Goal: Feedback & Contribution: Submit feedback/report problem

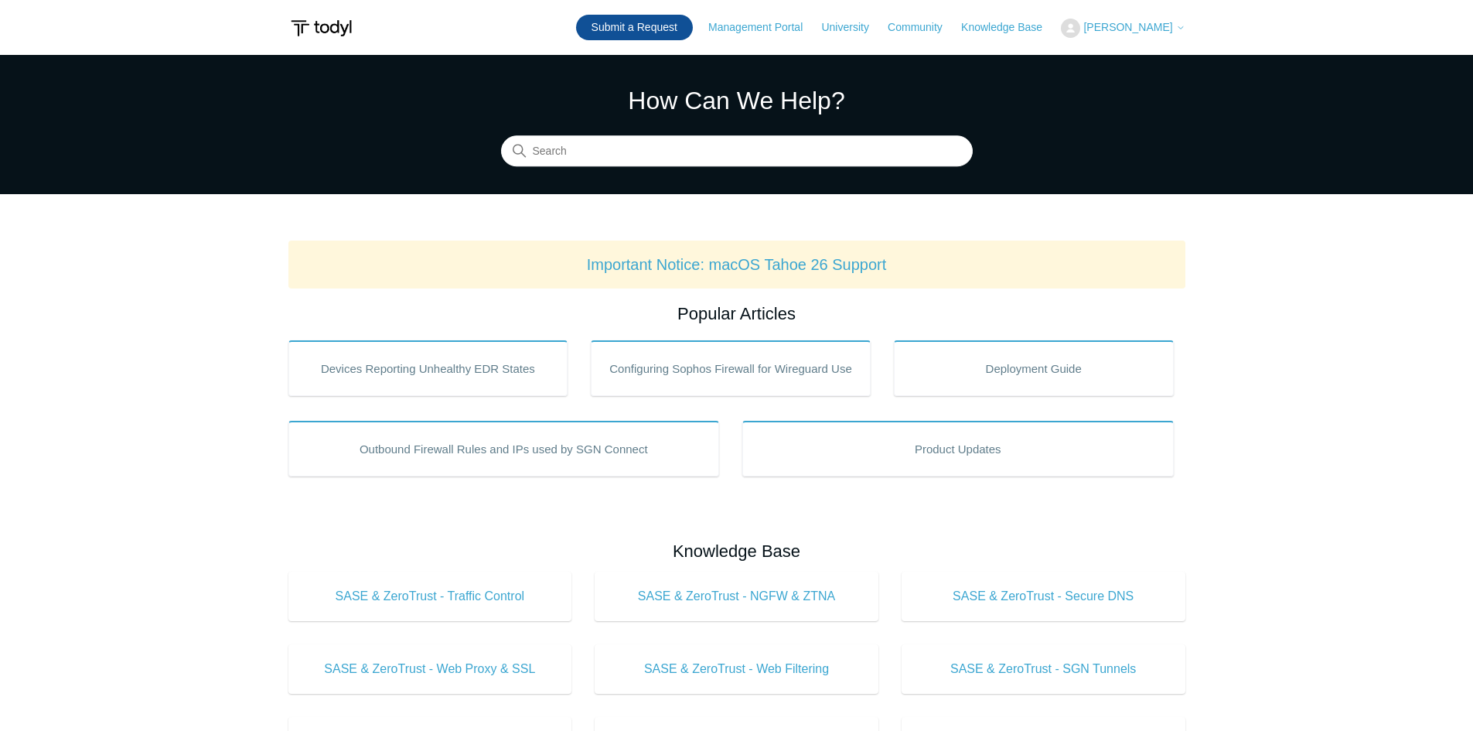
click at [673, 29] on link "Submit a Request" at bounding box center [634, 28] width 117 height 26
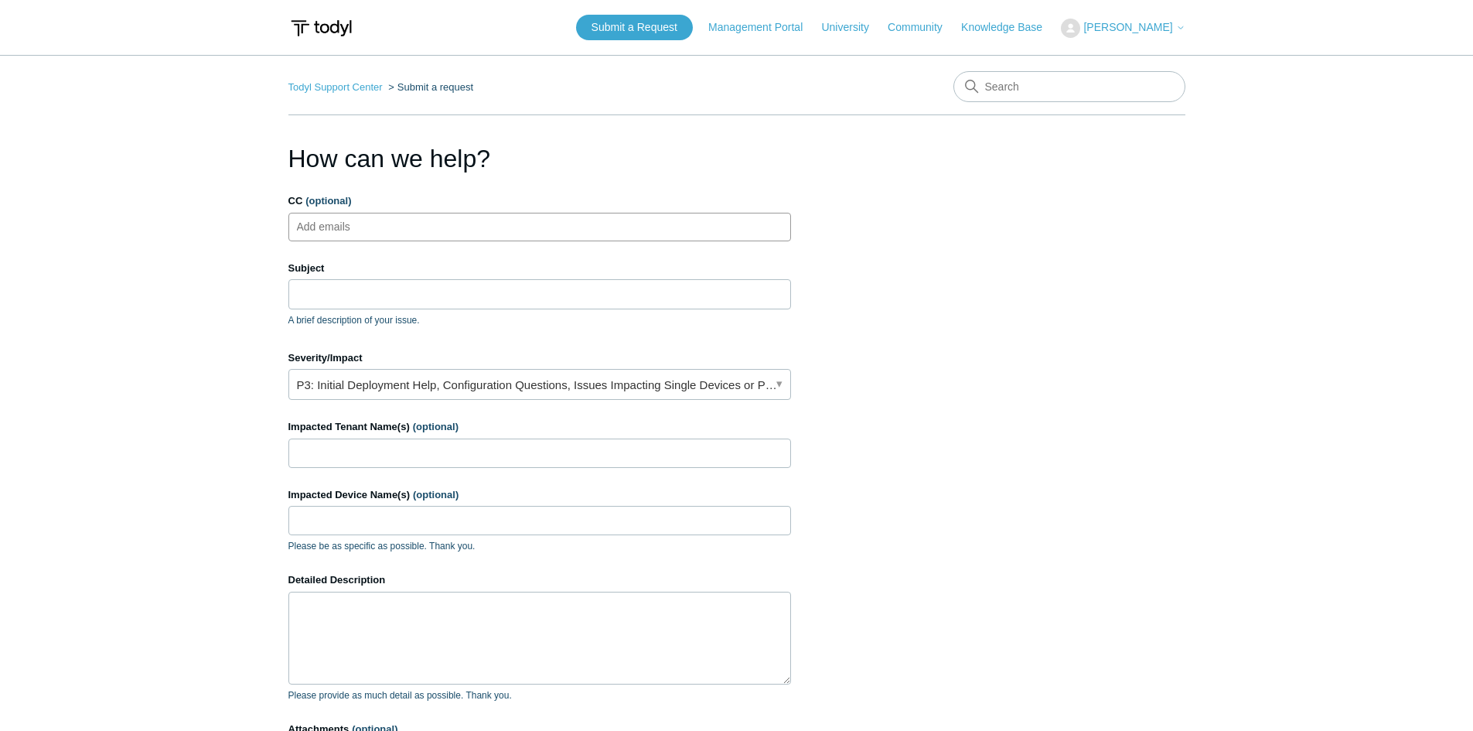
click at [347, 235] on input "CC (optional)" at bounding box center [337, 226] width 92 height 23
type input "[EMAIL_ADDRESS][DOMAIN_NAME]"
drag, startPoint x: 336, startPoint y: 290, endPoint x: 350, endPoint y: 290, distance: 13.9
click at [336, 290] on input "Subject" at bounding box center [540, 293] width 503 height 29
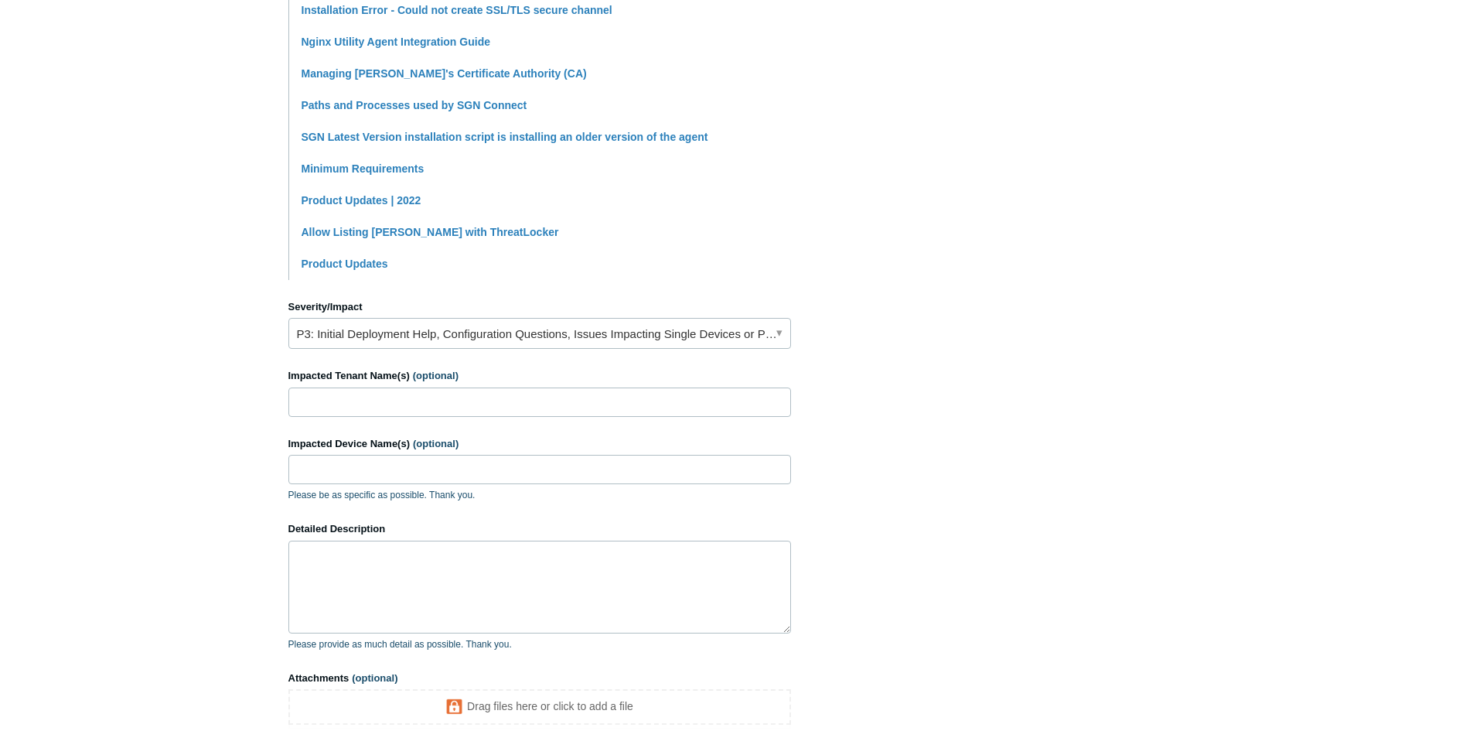
scroll to position [464, 0]
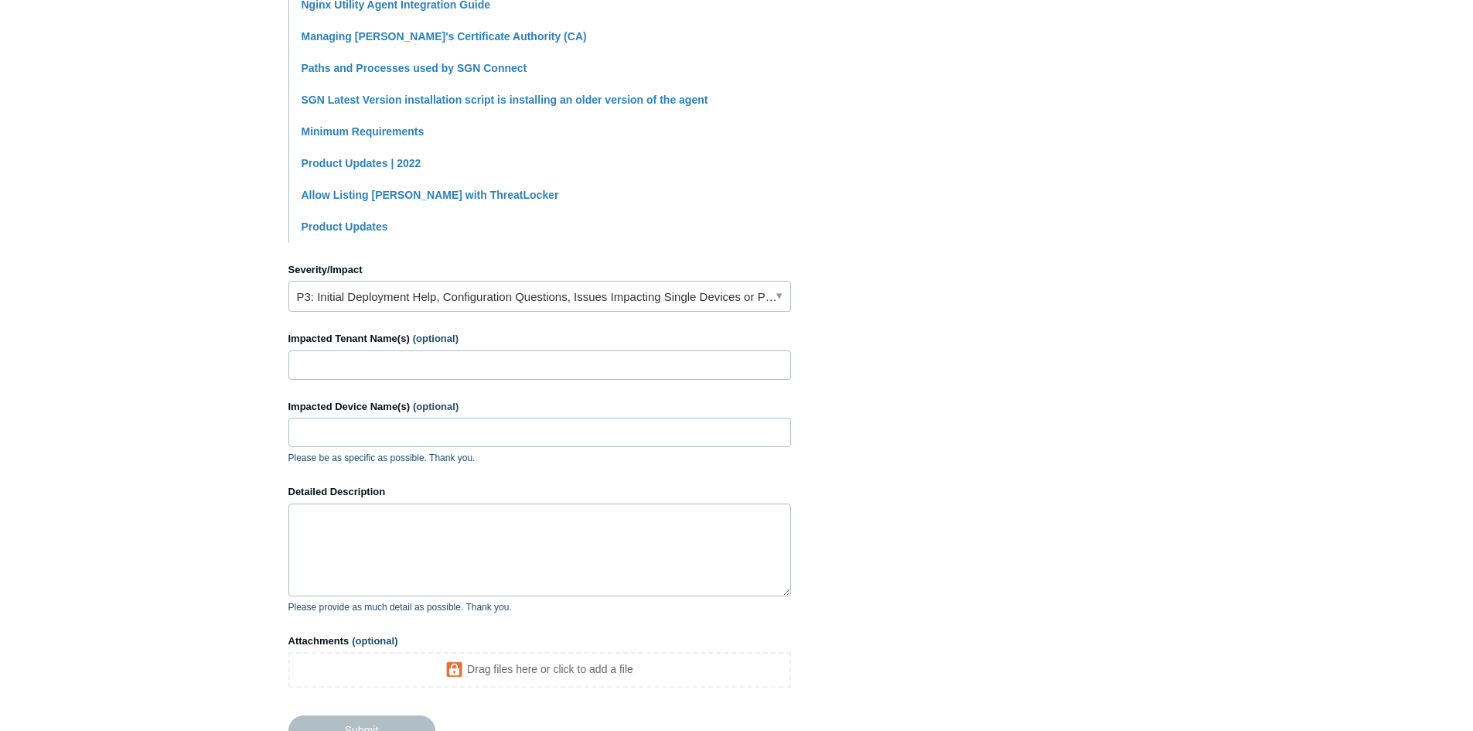
type input "Todyl Agent Installation Debian Linux"
click at [338, 367] on input "Impacted Tenant Name(s) (optional)" at bounding box center [540, 364] width 503 height 29
type input "Fundstrat Global Advisors"
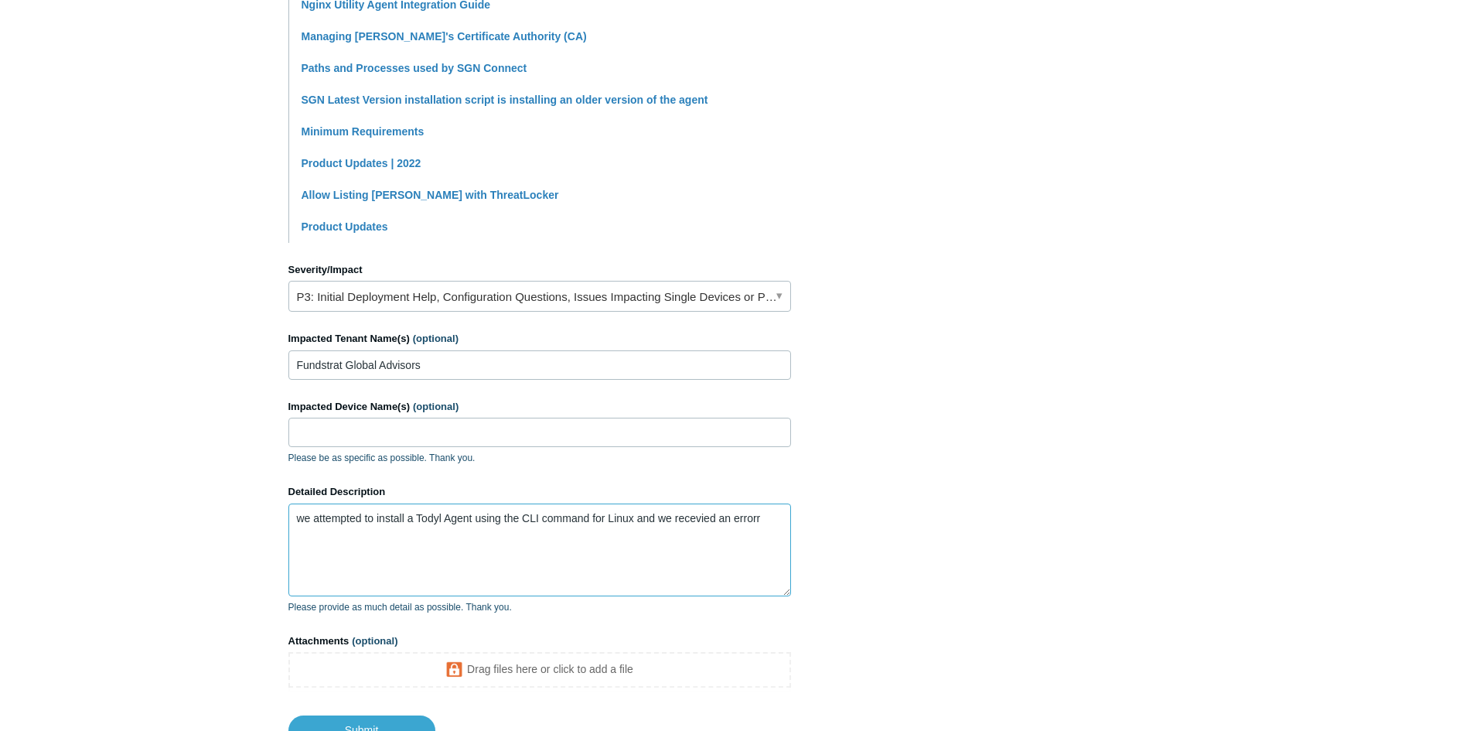
drag, startPoint x: 364, startPoint y: 558, endPoint x: 369, endPoint y: 545, distance: 14.9
click at [364, 558] on textarea "we attempted to install a Todyl Agent using the CLI command for Linux and we re…" at bounding box center [540, 550] width 503 height 93
click at [782, 517] on textarea "we attempted to install a Todyl Agent using the CLI command for Linux and we re…" at bounding box center [540, 550] width 503 height 93
paste textarea "Encountered an error installing. Please try again. /opt/sgnconnect/sgnconnect: …"
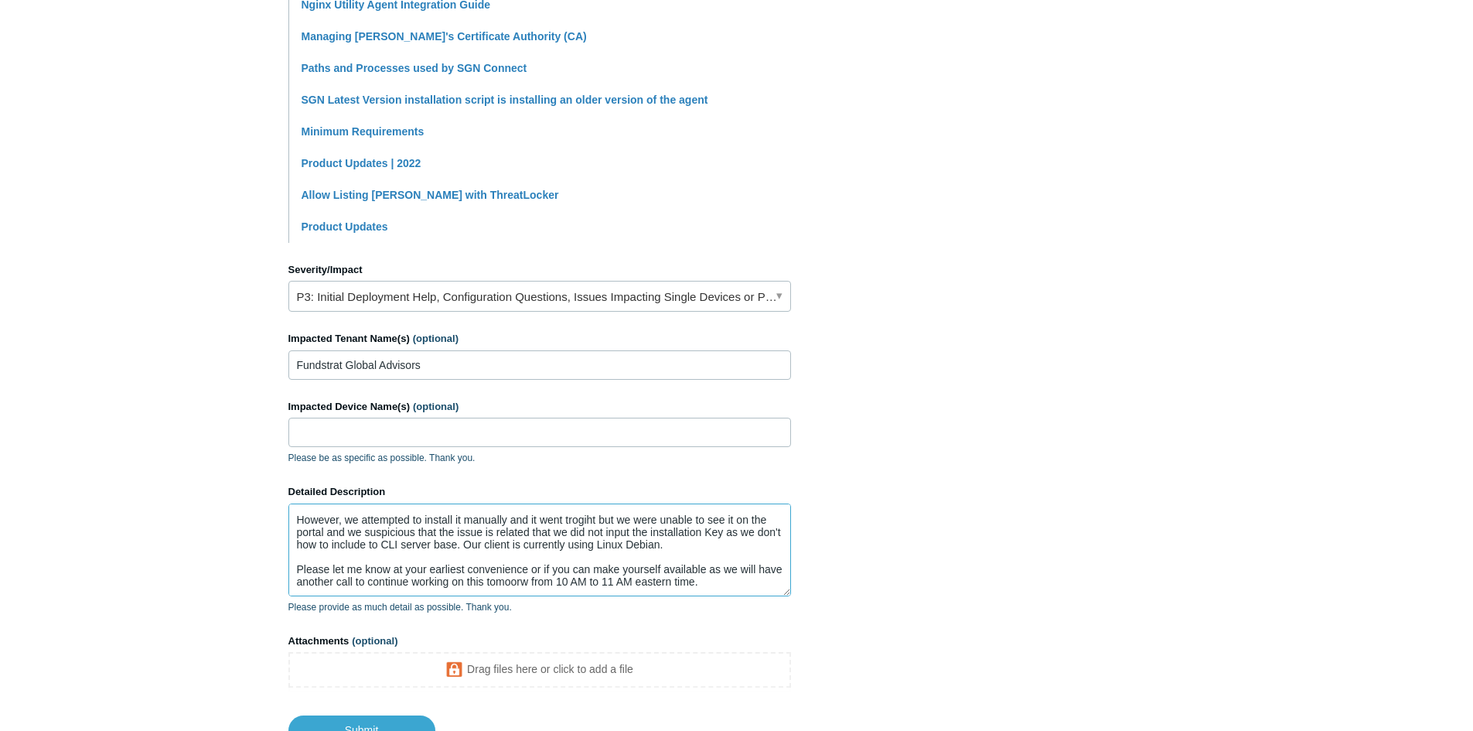
scroll to position [104, 0]
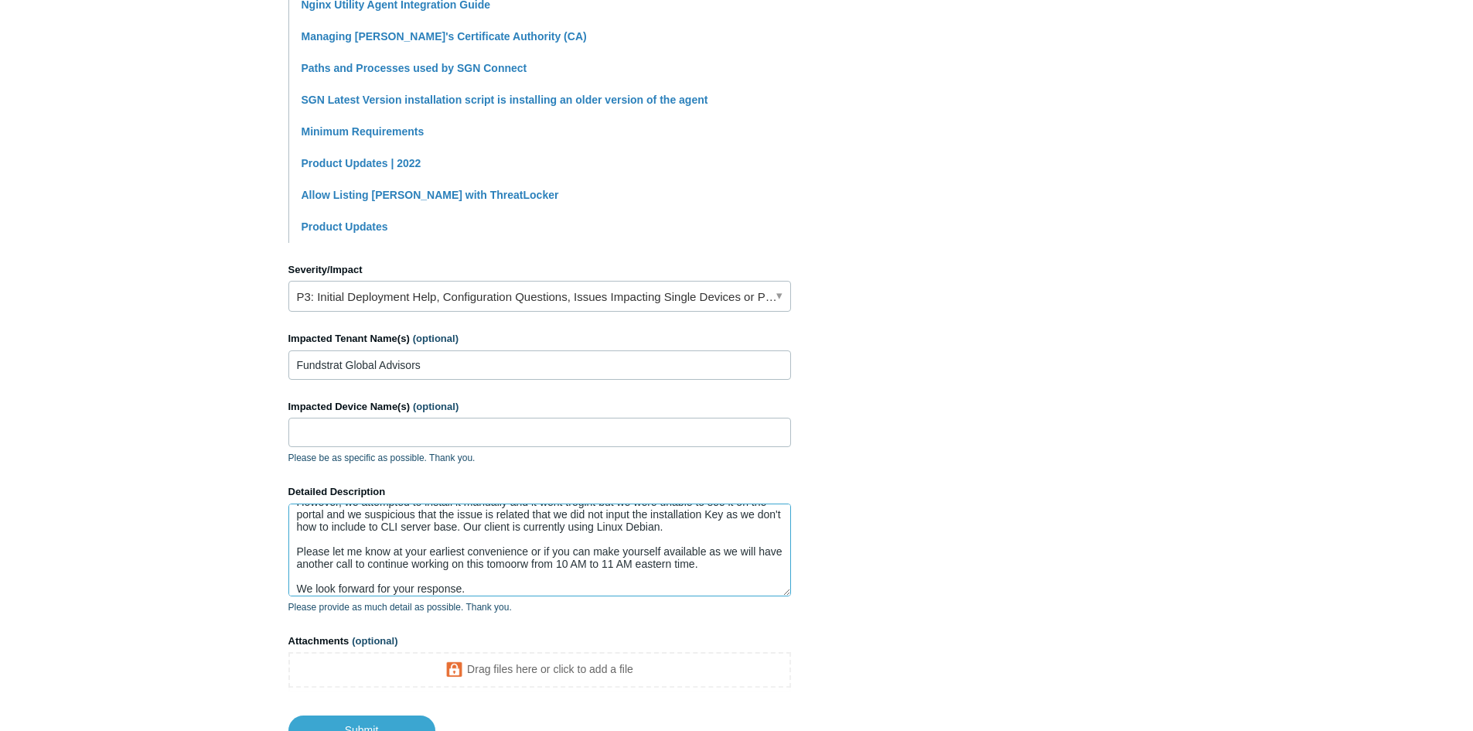
drag, startPoint x: 500, startPoint y: 578, endPoint x: 484, endPoint y: 577, distance: 16.3
click at [484, 577] on textarea "we attempted to install a Todyl Agent using the CLI command for Linux and we re…" at bounding box center [540, 550] width 503 height 93
drag, startPoint x: 486, startPoint y: 597, endPoint x: 480, endPoint y: 590, distance: 8.8
click at [484, 597] on div "Detailed Description we attempted to install a Todyl Agent using the CLI comman…" at bounding box center [540, 549] width 503 height 130
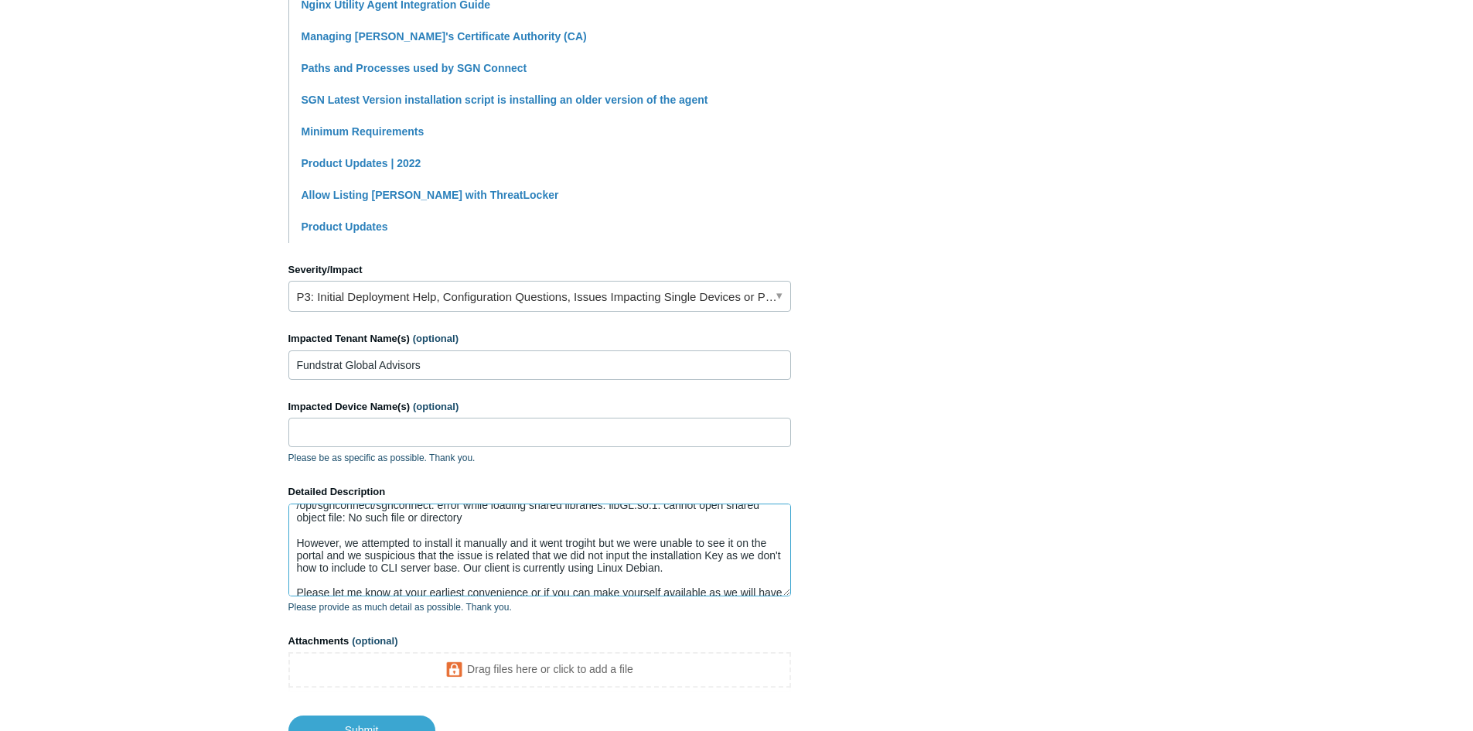
scroll to position [0, 0]
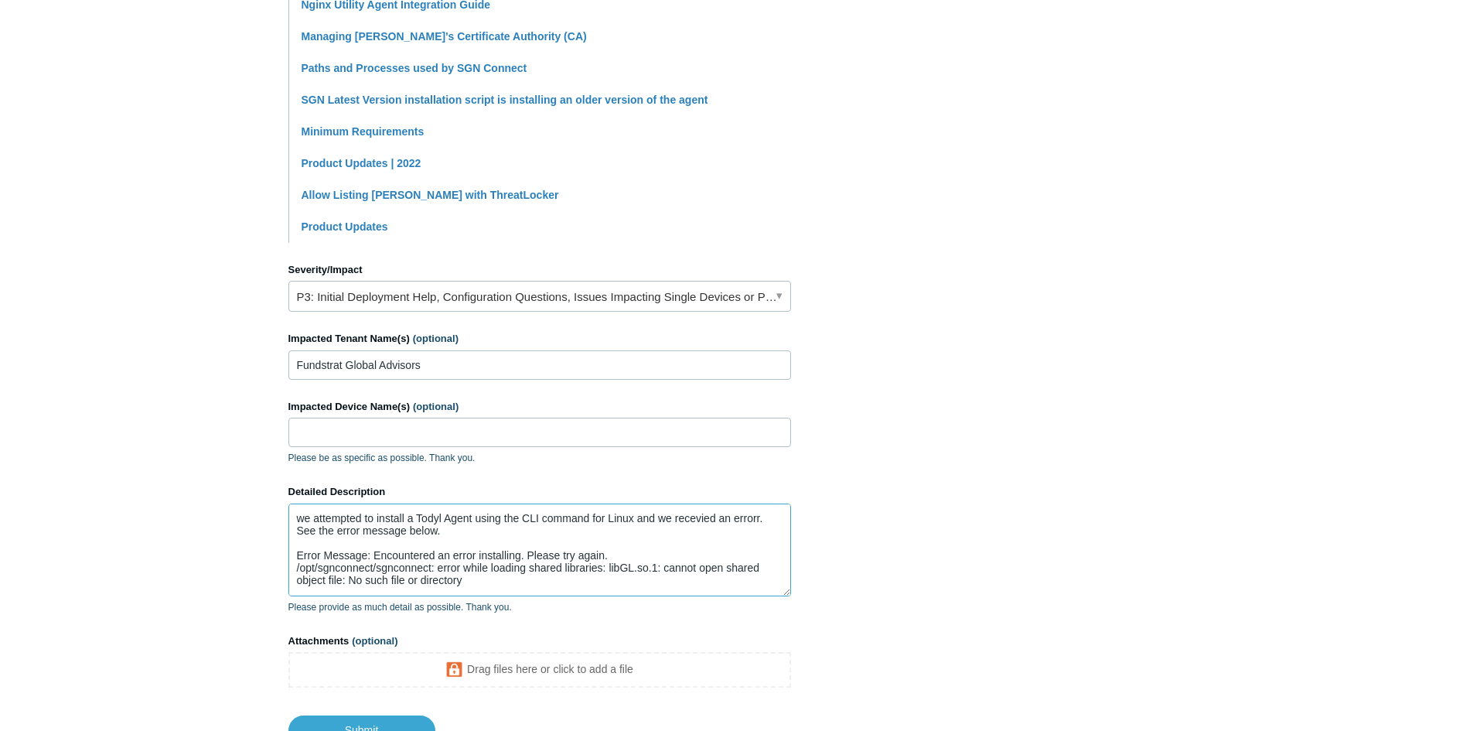
drag, startPoint x: 480, startPoint y: 588, endPoint x: 244, endPoint y: 490, distance: 256.0
click at [244, 490] on main "Todyl Support Center Submit a request How can we help? CC (optional) [EMAIL_ADD…" at bounding box center [736, 168] width 1473 height 1155
click at [491, 579] on textarea "we attempted to install a Todyl Agent using the CLI command for Linux and we re…" at bounding box center [540, 550] width 503 height 93
click at [483, 585] on textarea "we attempted to install a Todyl Agent using the CLI command for Linux and we re…" at bounding box center [540, 550] width 503 height 93
drag, startPoint x: 483, startPoint y: 585, endPoint x: 241, endPoint y: 481, distance: 263.3
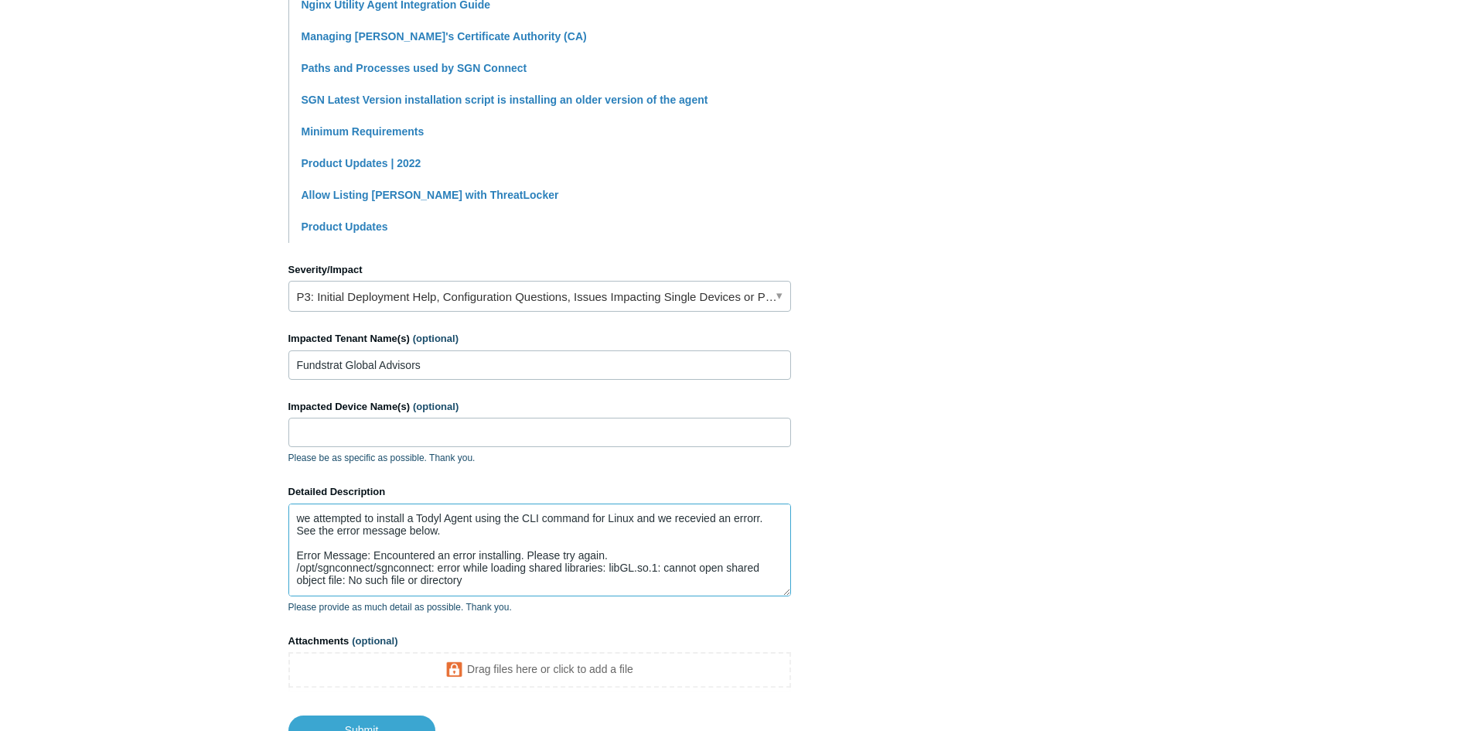
click at [241, 481] on main "Todyl Support Center Submit a request How can we help? CC (optional) [EMAIL_ADD…" at bounding box center [736, 168] width 1473 height 1155
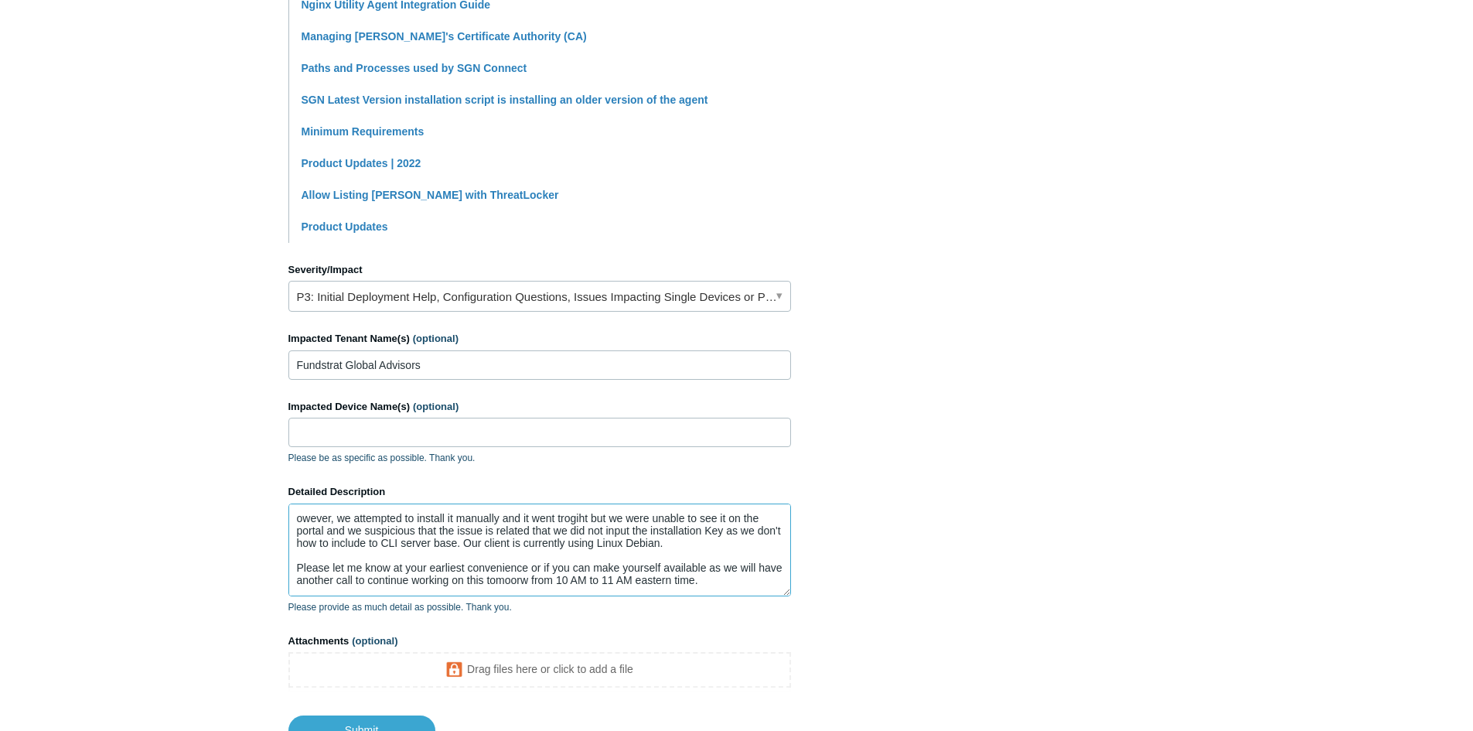
type textarea "[PERSON_NAME], we attempted to install it manually and it went trogiht but we w…"
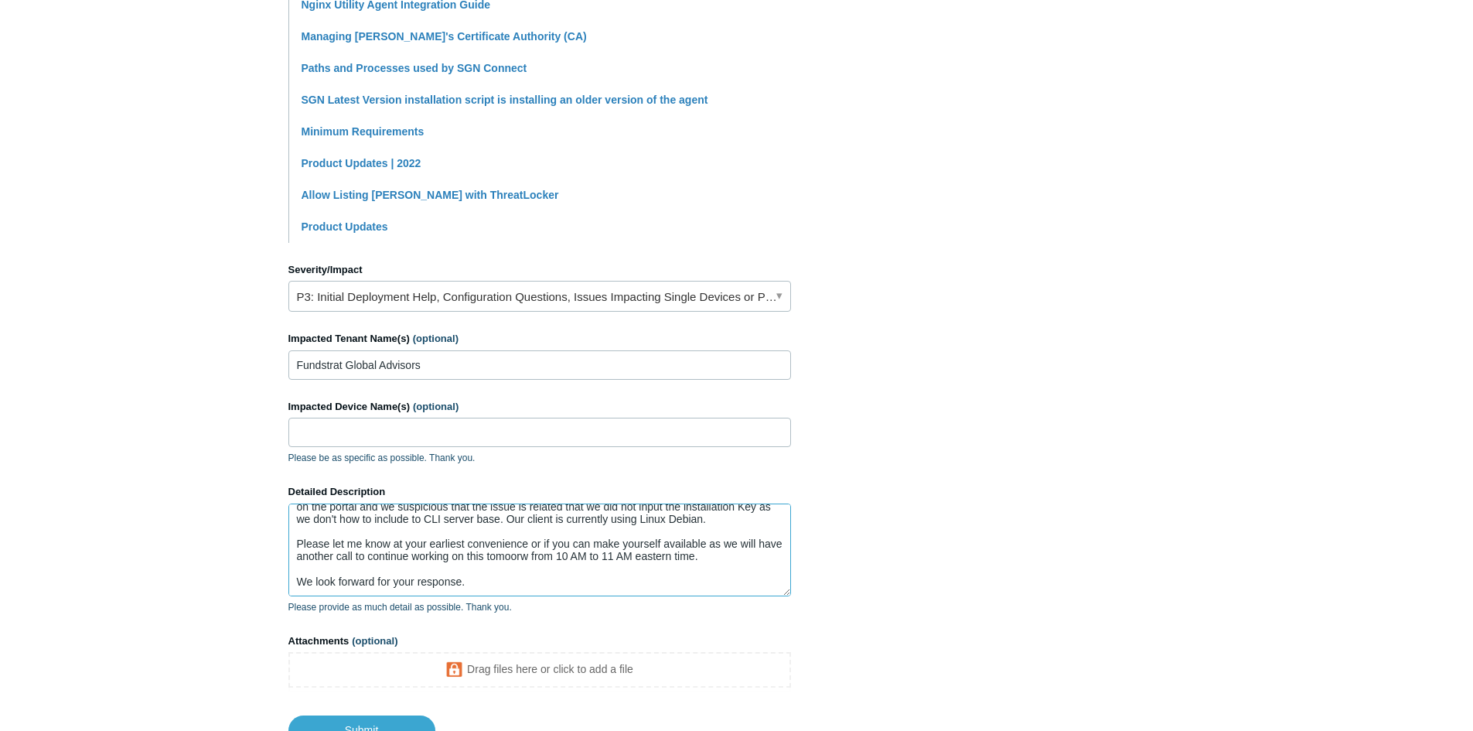
drag, startPoint x: 297, startPoint y: 521, endPoint x: 709, endPoint y: 616, distance: 423.1
click at [698, 616] on form "CC (optional) [EMAIL_ADDRESS][DOMAIN_NAME] Subject Todyl Agent Installation Deb…" at bounding box center [540, 237] width 503 height 1016
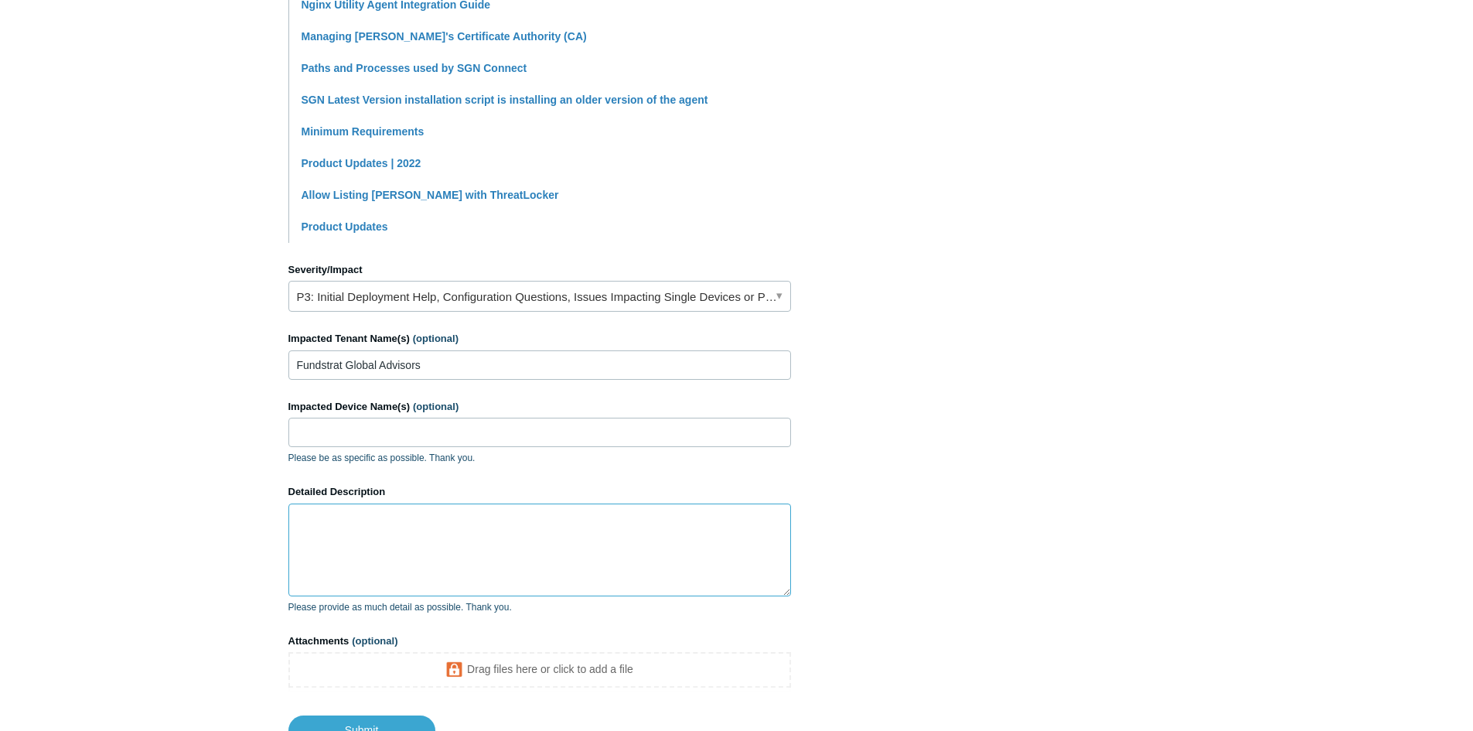
scroll to position [0, 0]
paste textarea "We attempted to install the Todyl Agent on the Linux Debian server using the CL…"
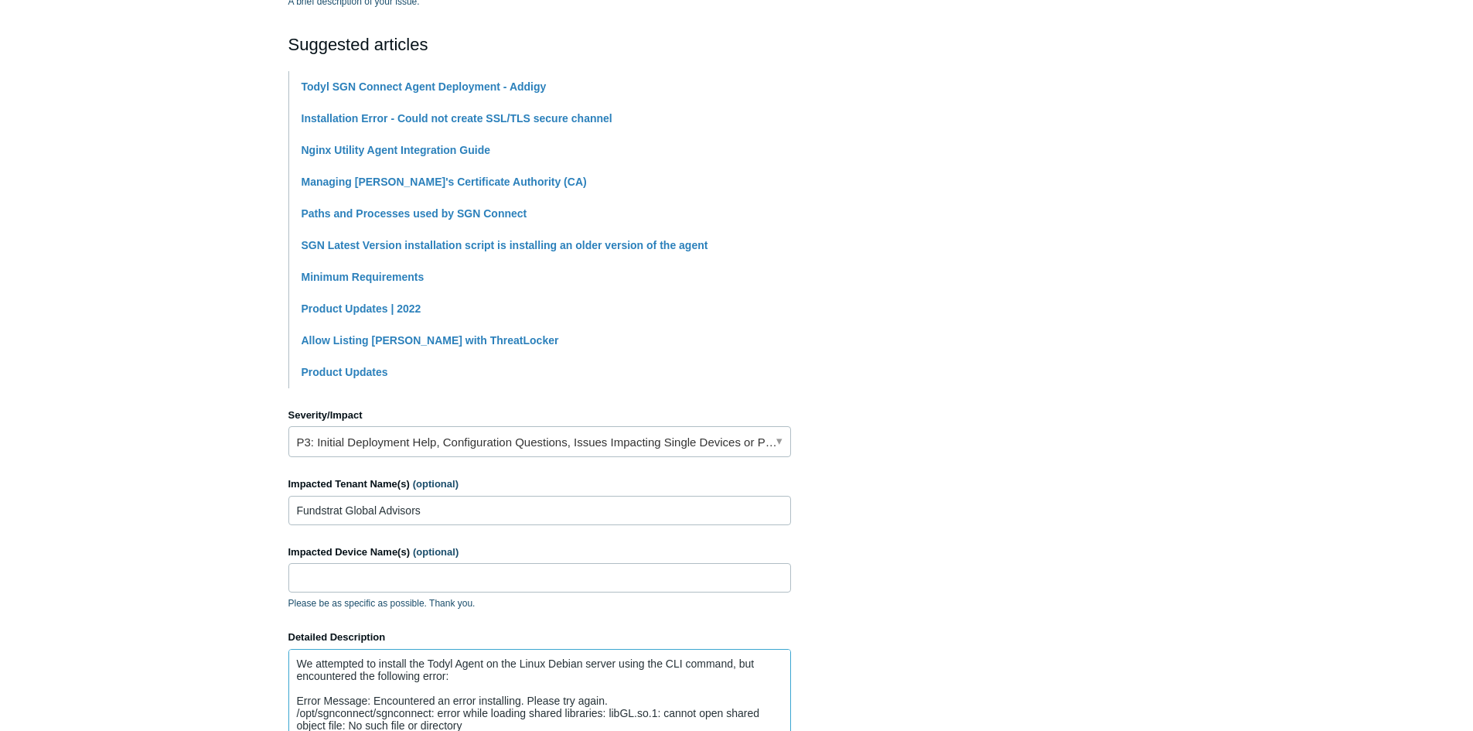
scroll to position [309, 0]
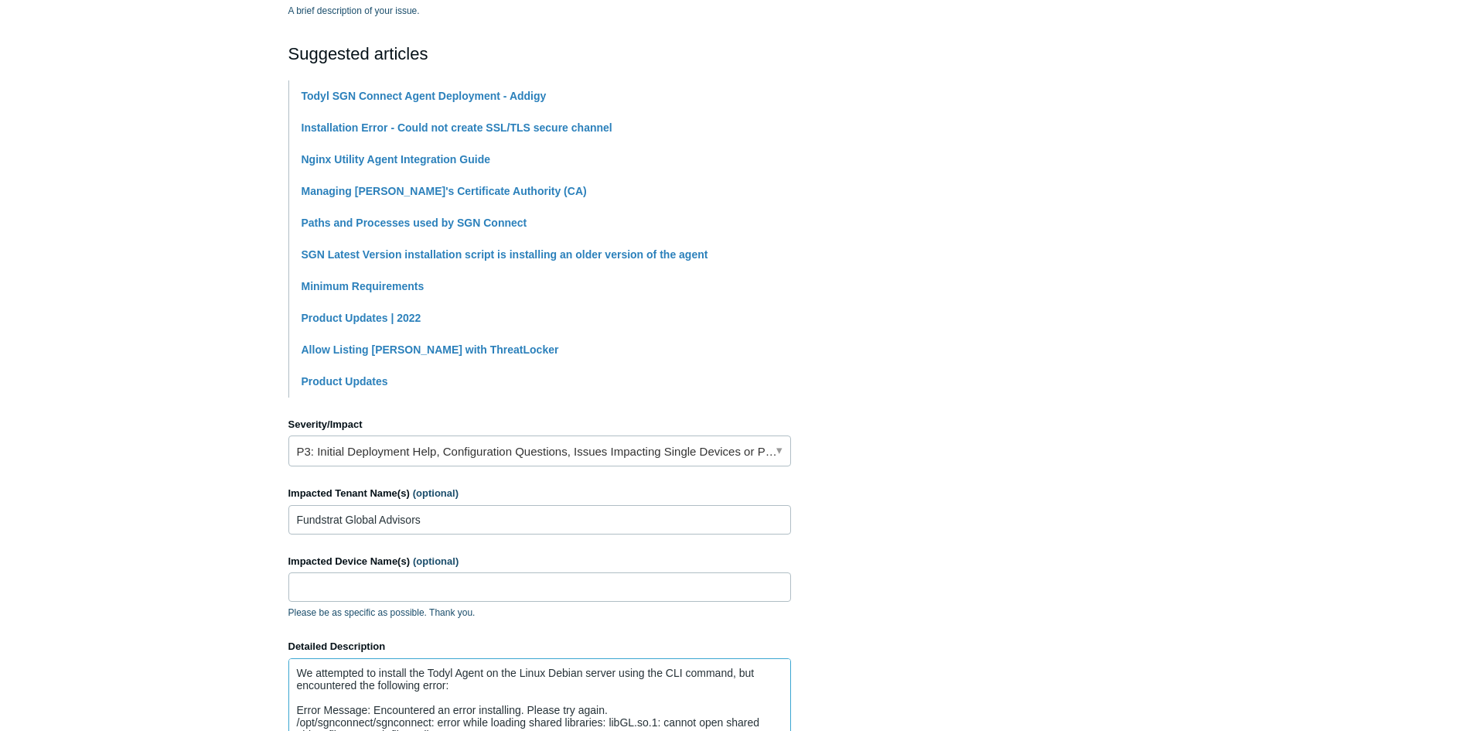
type textarea "We attempted to install the Todyl Agent on the Linux Debian server using the CL…"
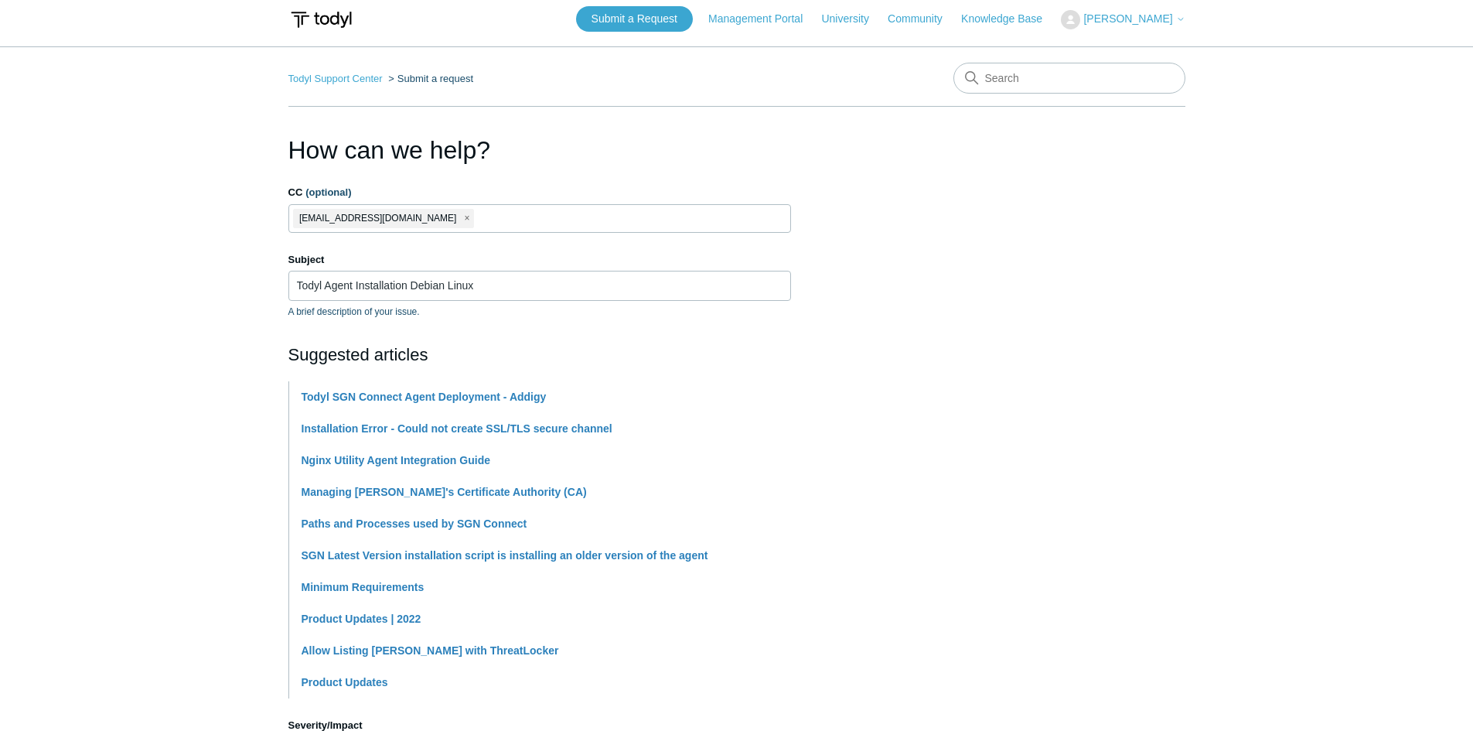
scroll to position [0, 0]
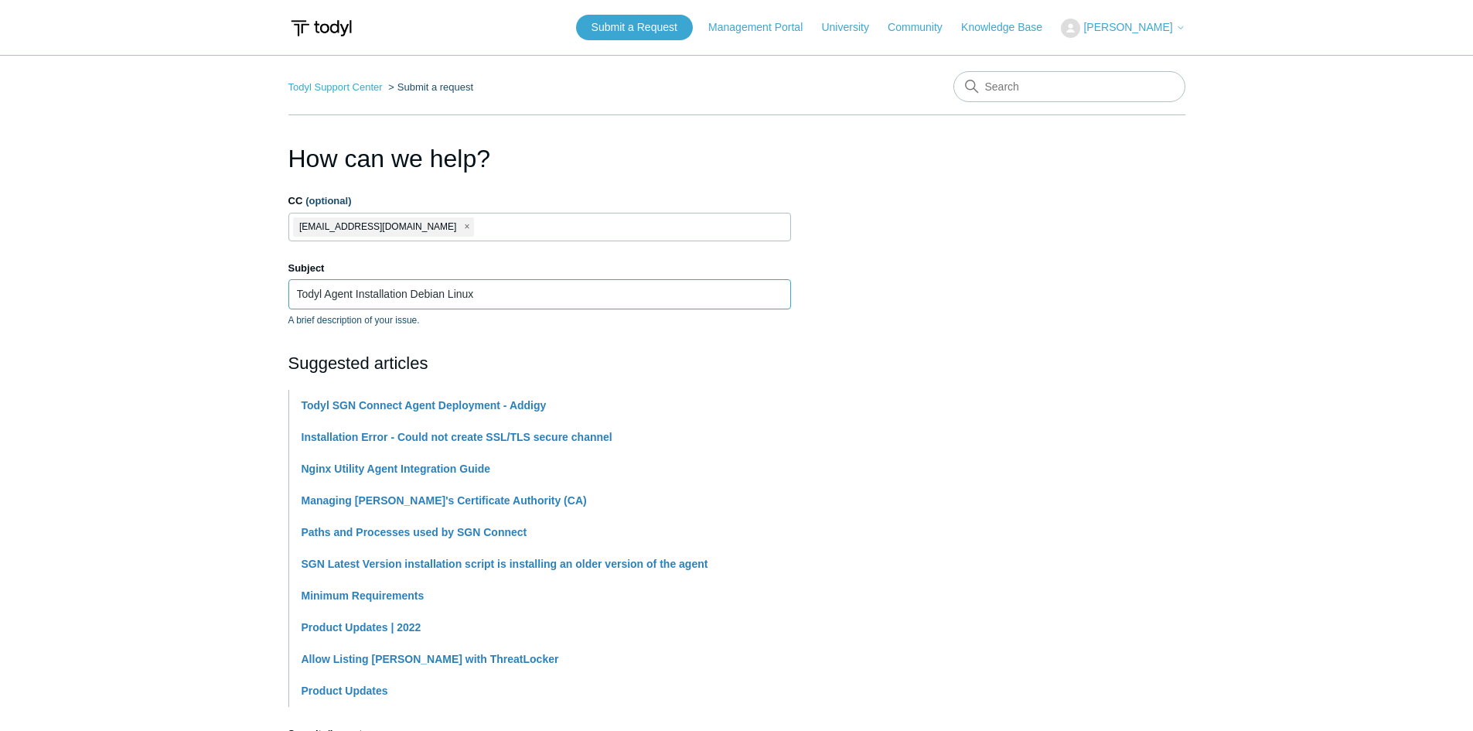
drag, startPoint x: 487, startPoint y: 297, endPoint x: 217, endPoint y: 289, distance: 269.3
click at [217, 289] on main "Todyl Support Center Submit a request How can we help? CC (optional) [EMAIL_ADD…" at bounding box center [736, 632] width 1473 height 1155
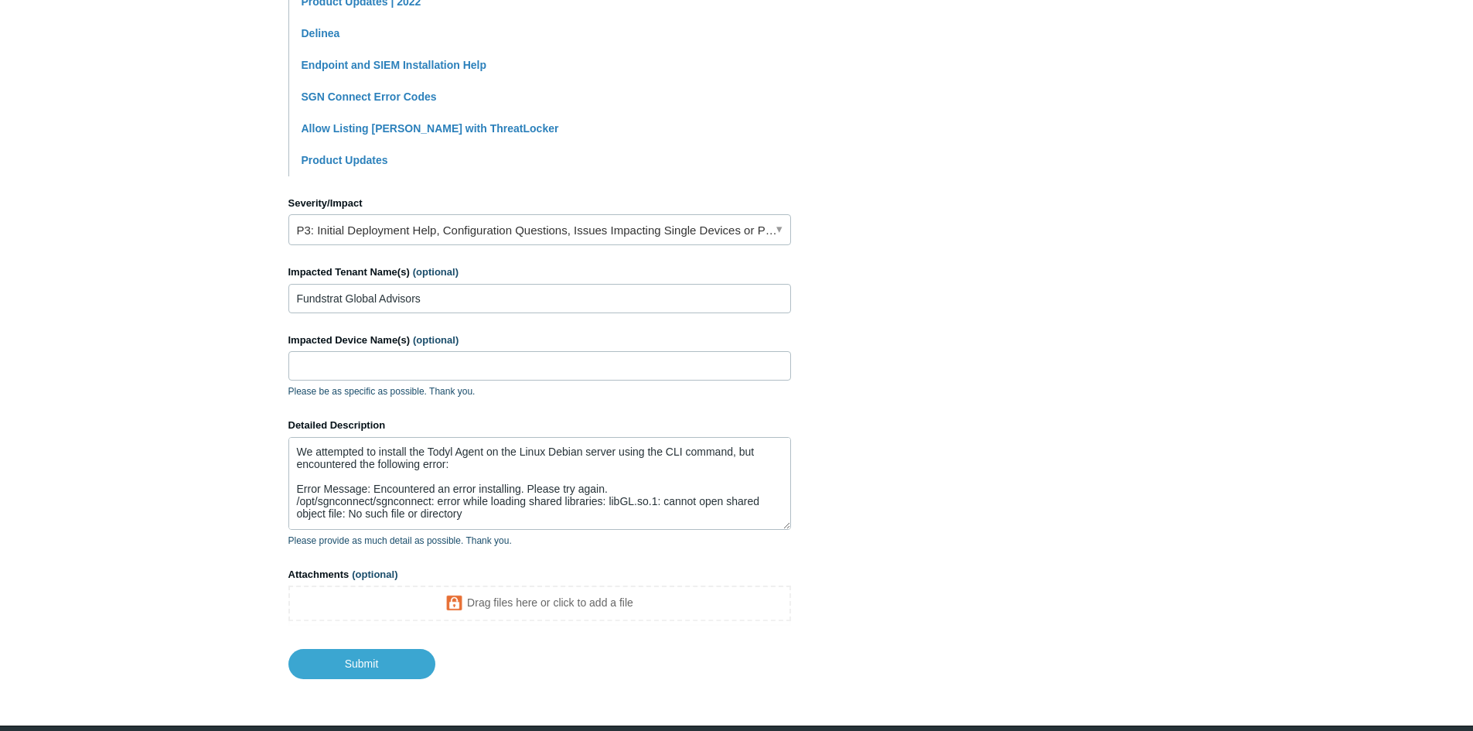
scroll to position [586, 0]
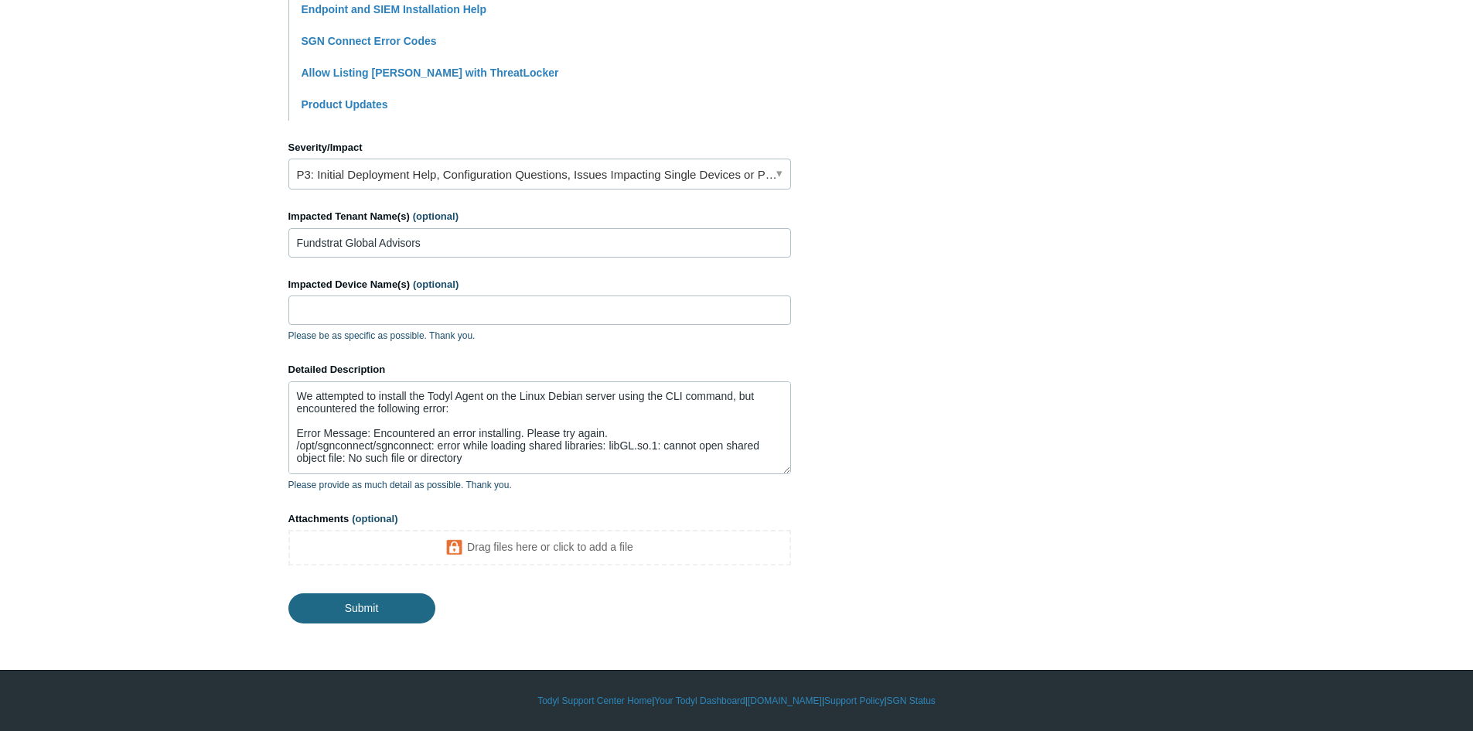
type input "Installation [PERSON_NAME] Agent with Linux Debian"
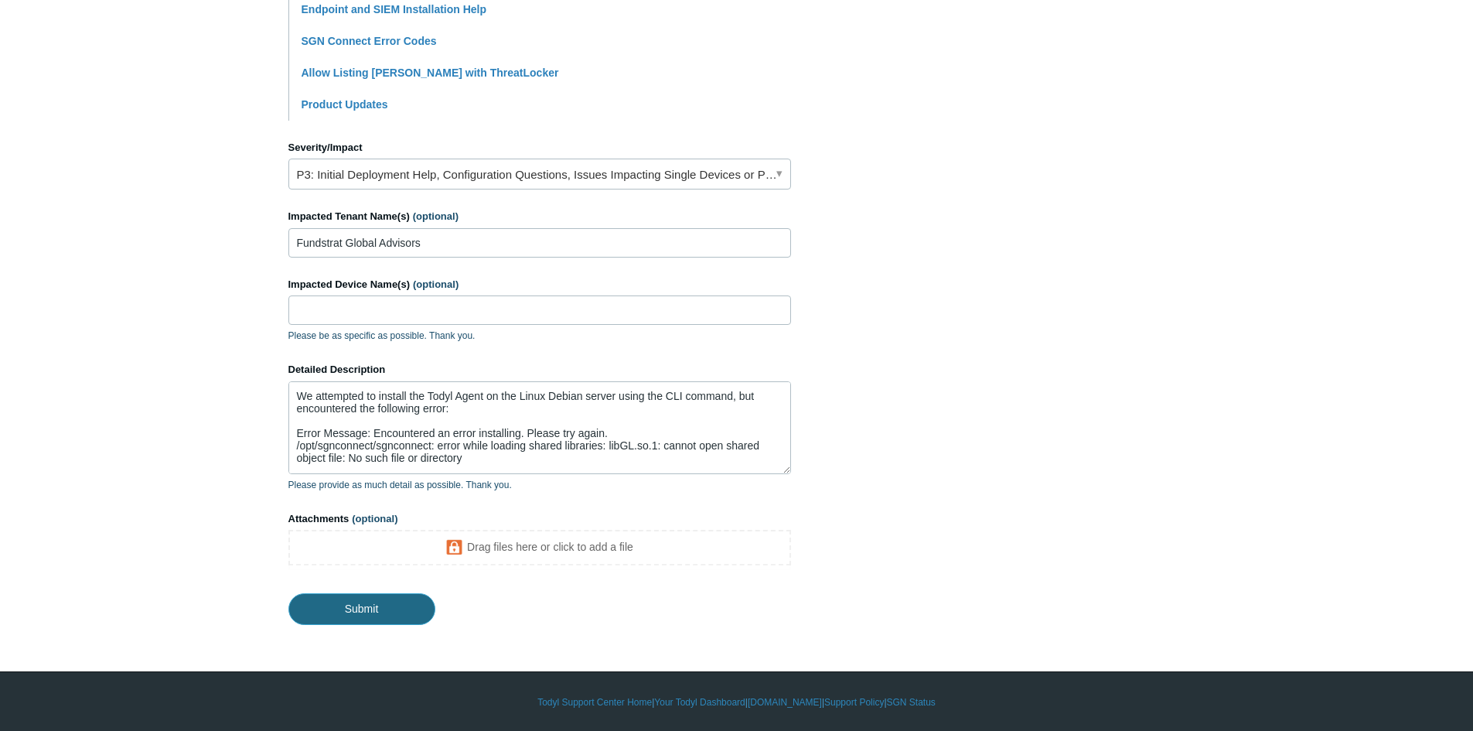
click at [360, 610] on input "Submit" at bounding box center [362, 608] width 147 height 31
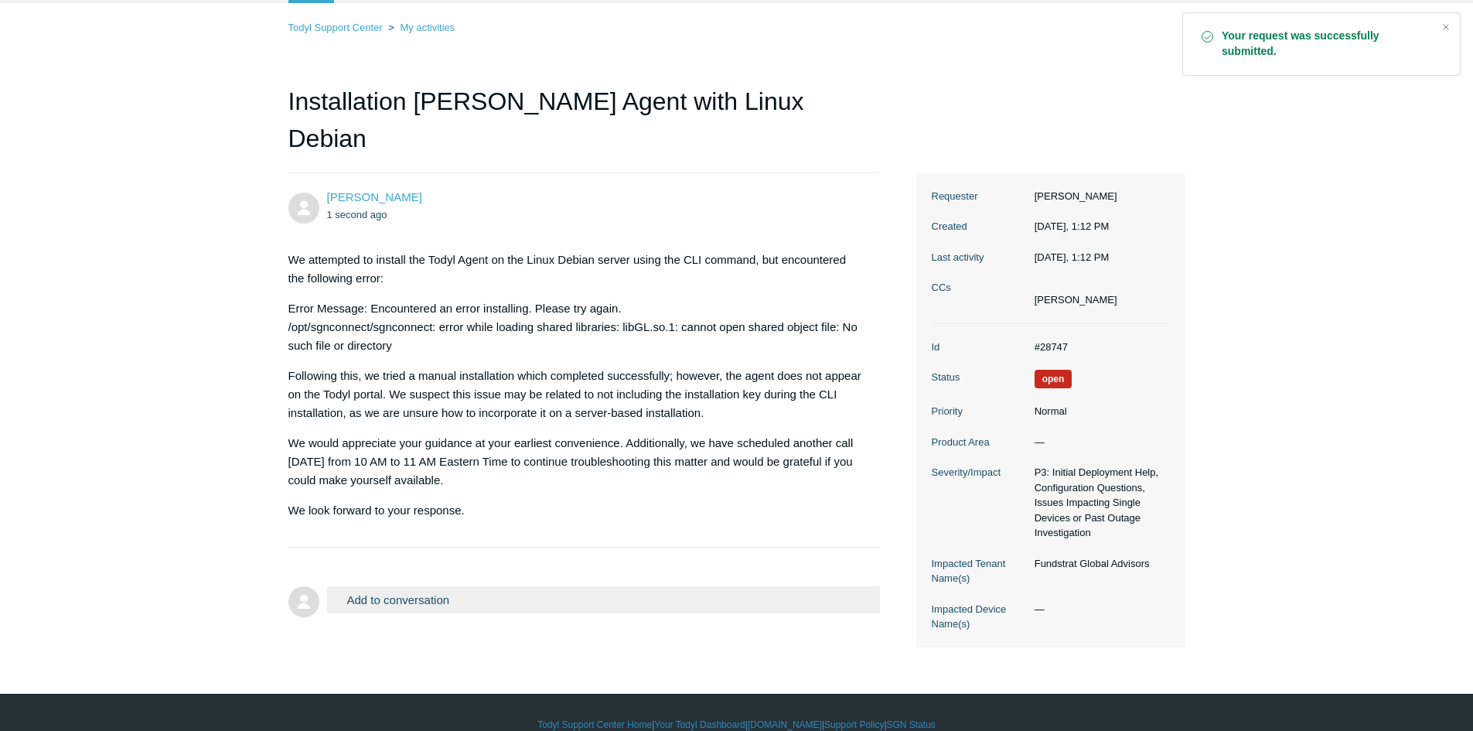
scroll to position [90, 0]
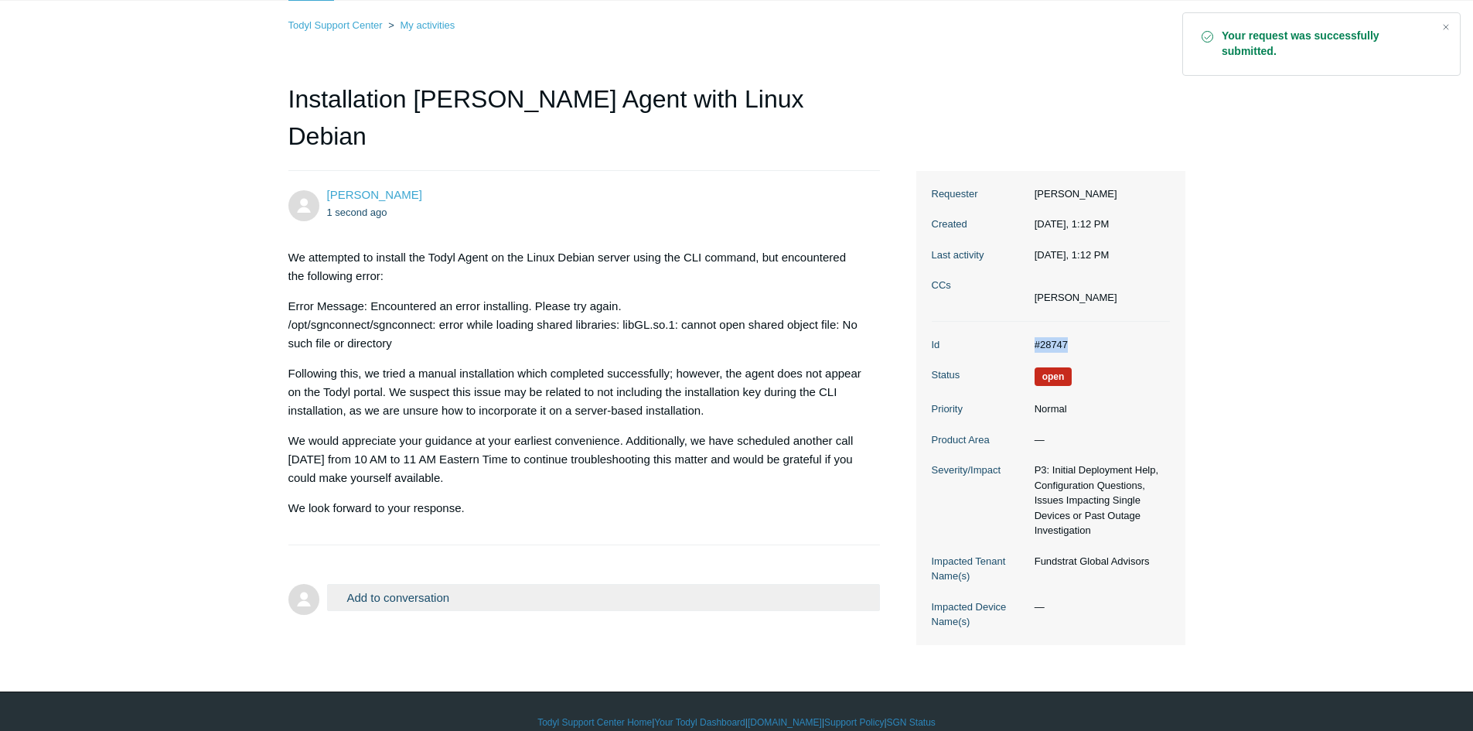
drag, startPoint x: 1070, startPoint y: 305, endPoint x: 1018, endPoint y: 302, distance: 52.7
click at [1018, 322] on dl "Id #28747 Status Open Priority Normal Product Area — Severity/Impact P3: Initia…" at bounding box center [1051, 483] width 238 height 323
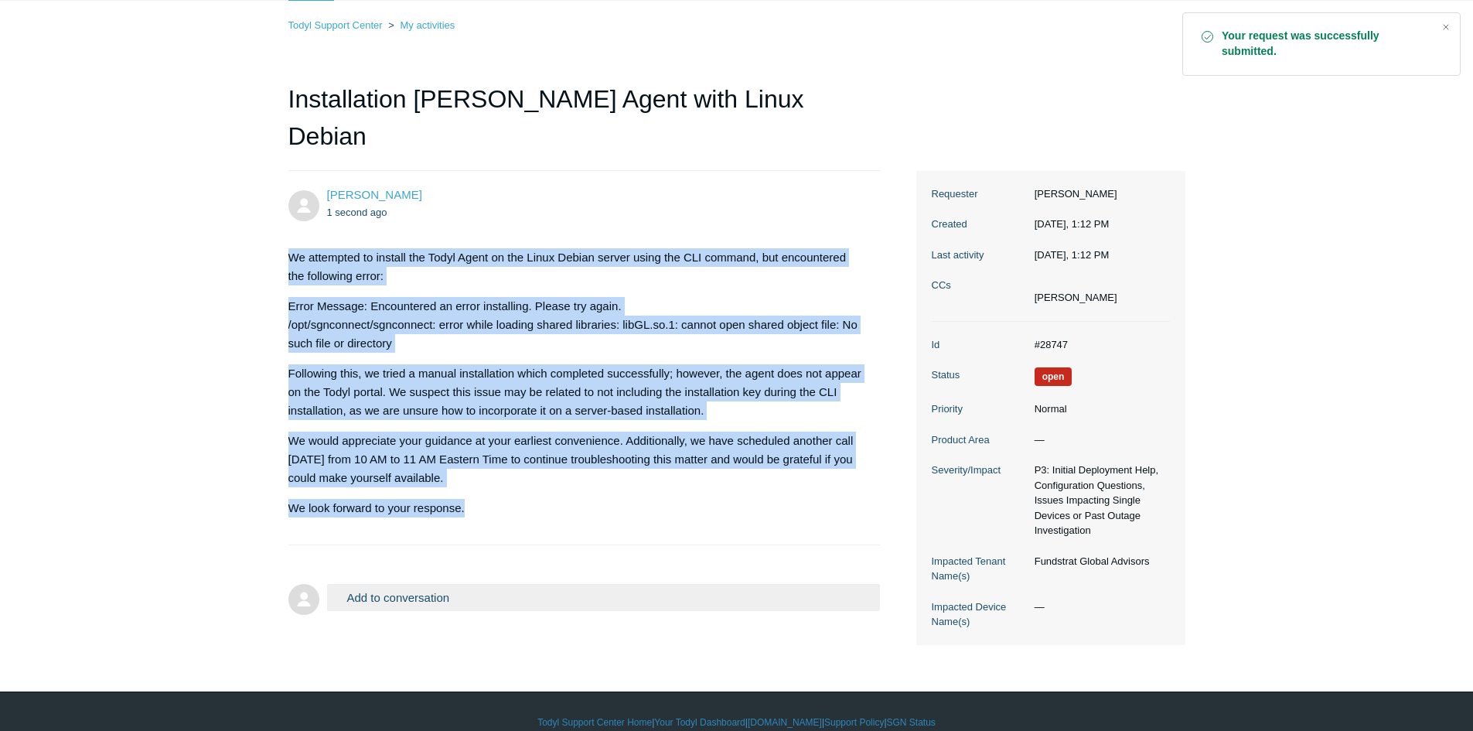
drag, startPoint x: 464, startPoint y: 463, endPoint x: 240, endPoint y: 208, distance: 339.2
click at [240, 208] on main "Requests Contributions Following Todyl Support Center My activities Installatio…" at bounding box center [736, 305] width 1473 height 680
copy div "We attempted to install the Todyl Agent on the Linux Debian server using the CL…"
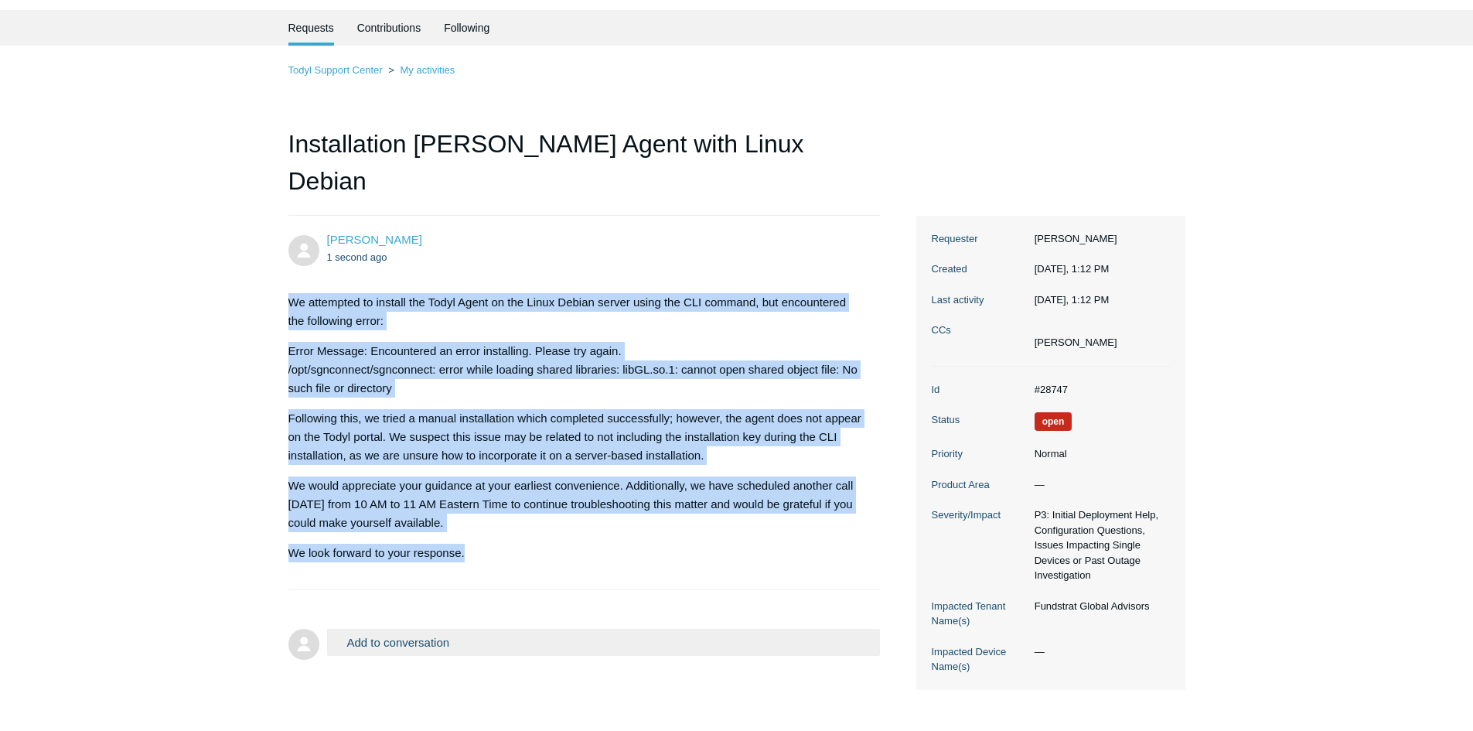
scroll to position [0, 0]
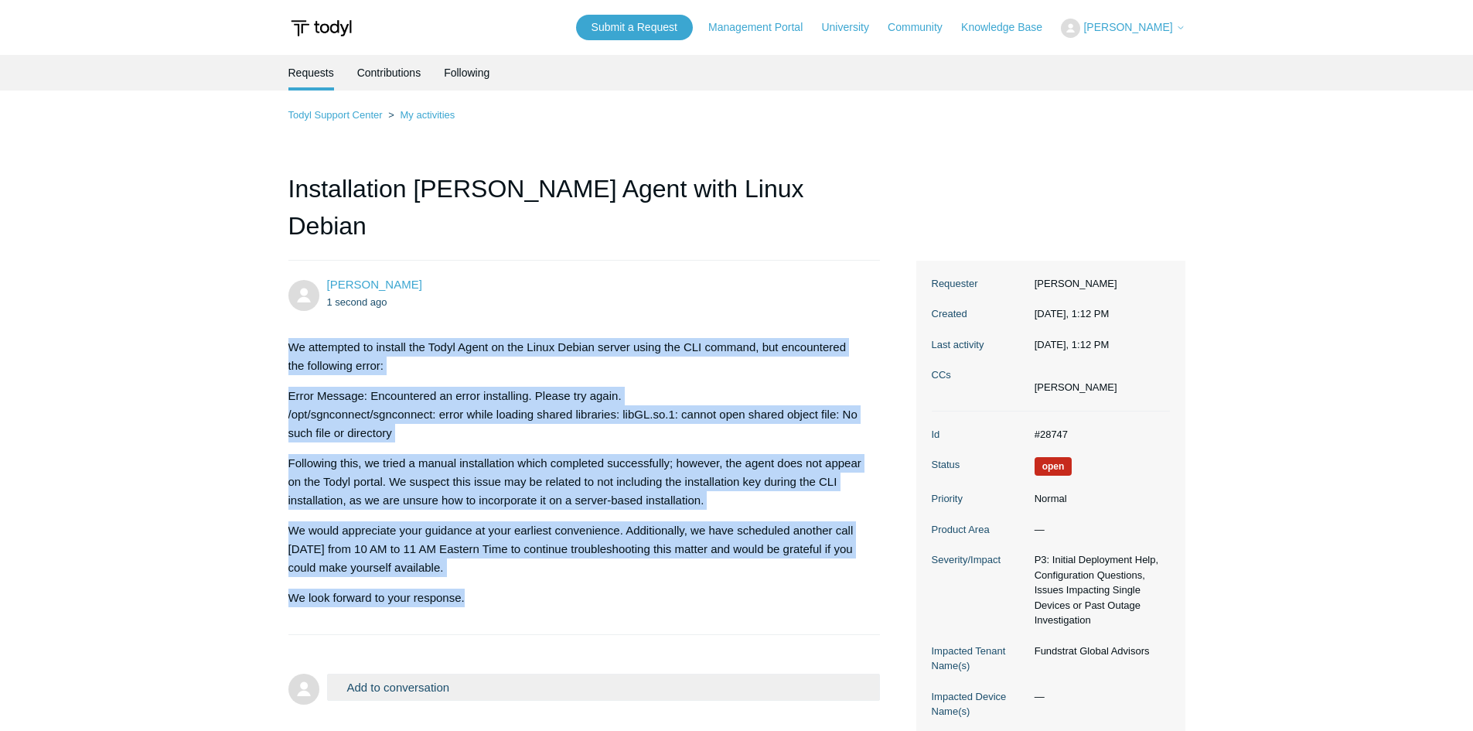
click at [164, 572] on main "Requests Contributions Following Todyl Support Center My activities Installatio…" at bounding box center [736, 395] width 1473 height 680
